Goal: Browse casually

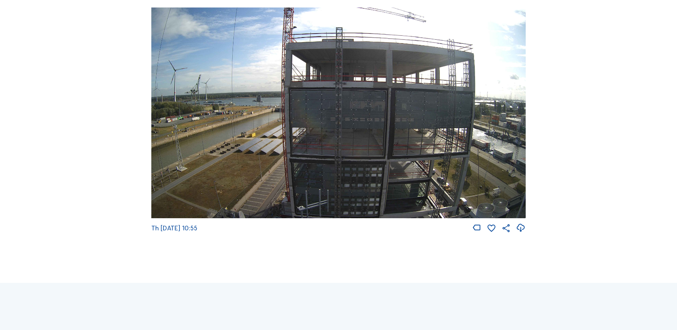
scroll to position [107, 0]
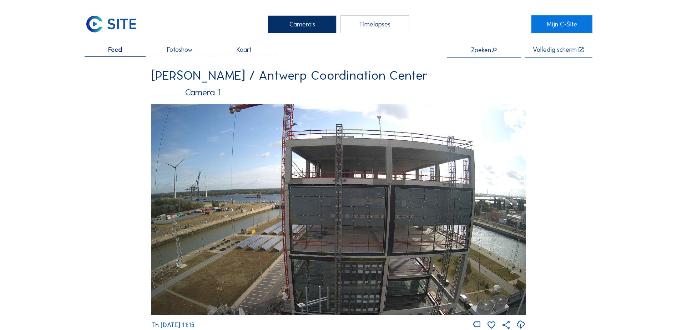
scroll to position [36, 0]
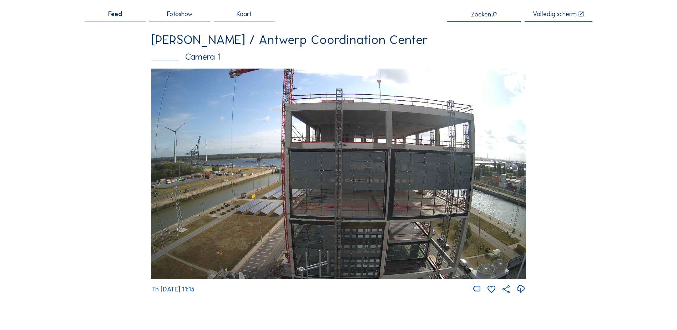
click at [600, 134] on div "Camera's Timelapses Mijn C-Site Feed Fotoshow Kaart Zoeken Volledig scherm Van …" at bounding box center [338, 284] width 677 height 640
